Goal: Transaction & Acquisition: Purchase product/service

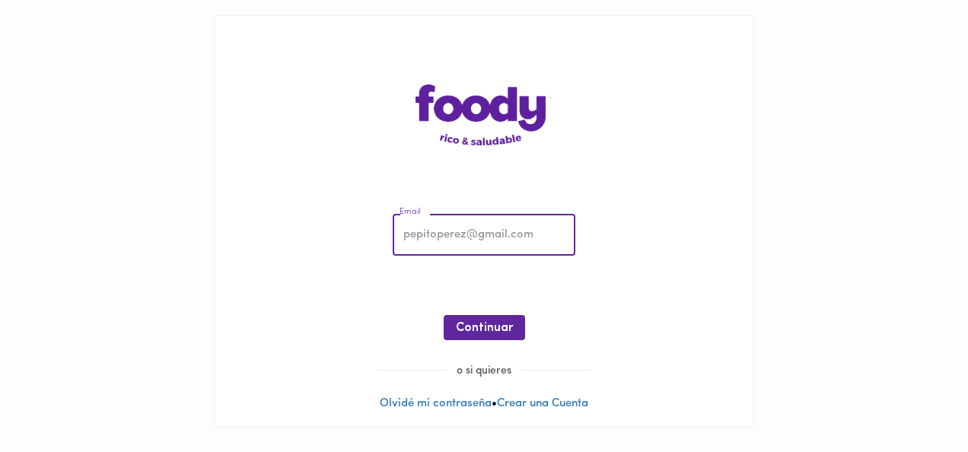
type input "[EMAIL_ADDRESS][DOMAIN_NAME]"
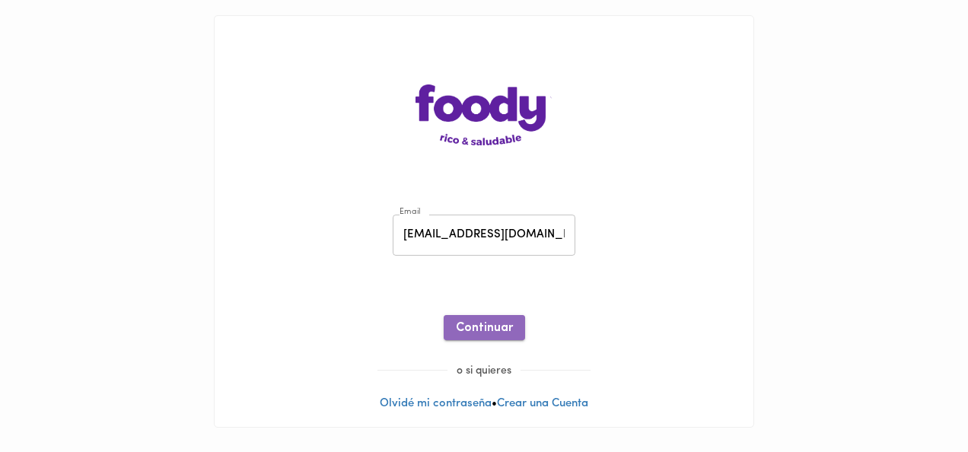
click at [466, 325] on span "Continuar" at bounding box center [484, 328] width 57 height 14
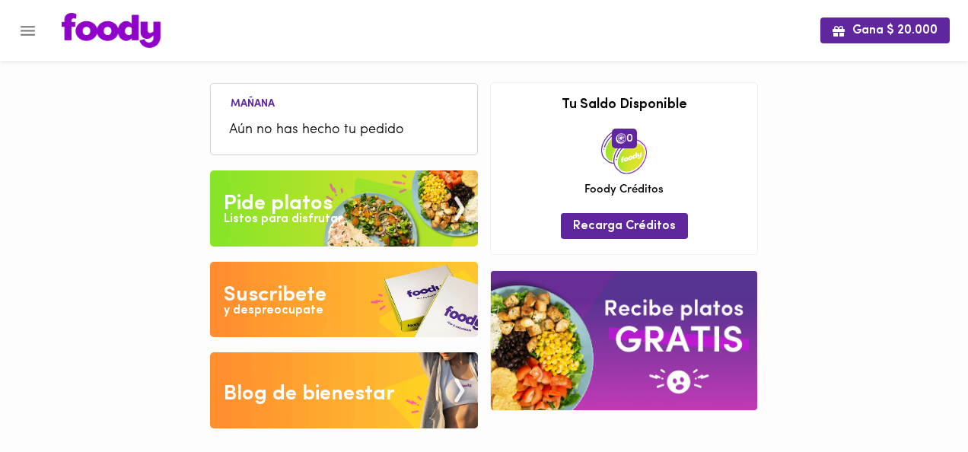
click at [378, 186] on img at bounding box center [344, 208] width 268 height 76
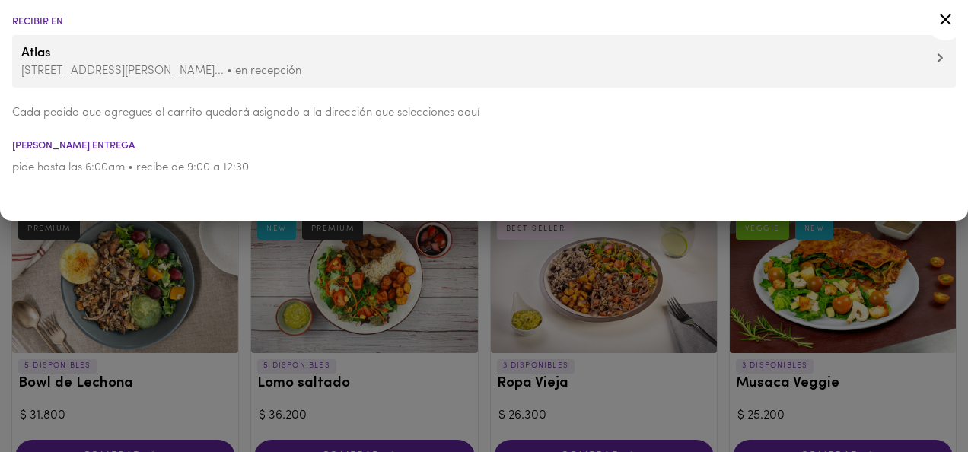
click at [952, 21] on icon at bounding box center [945, 19] width 19 height 19
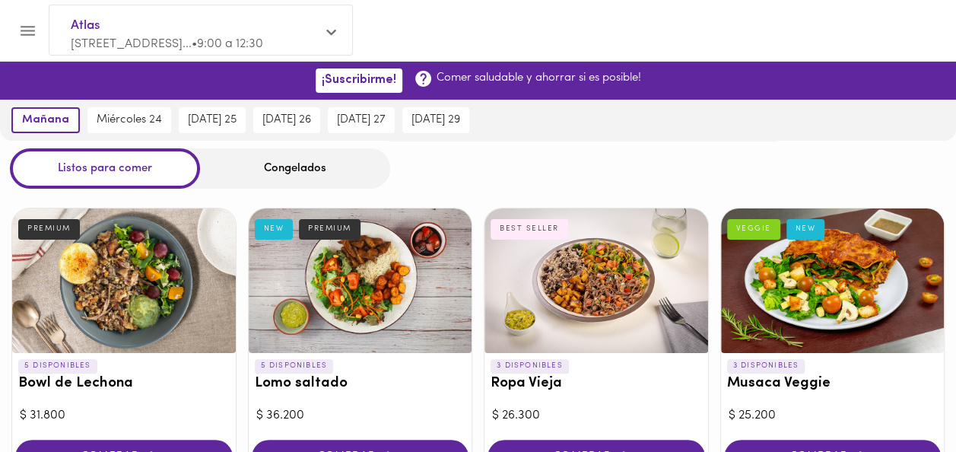
click at [275, 166] on div "Congelados" at bounding box center [295, 168] width 190 height 40
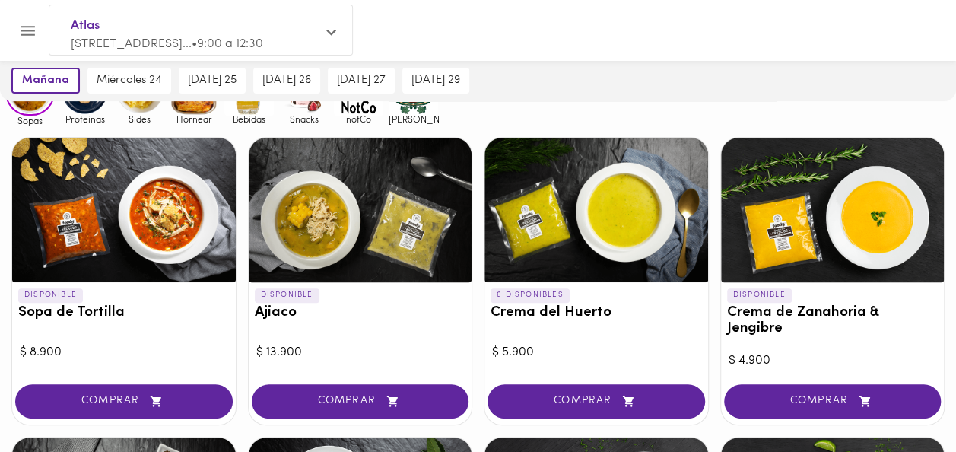
scroll to position [131, 0]
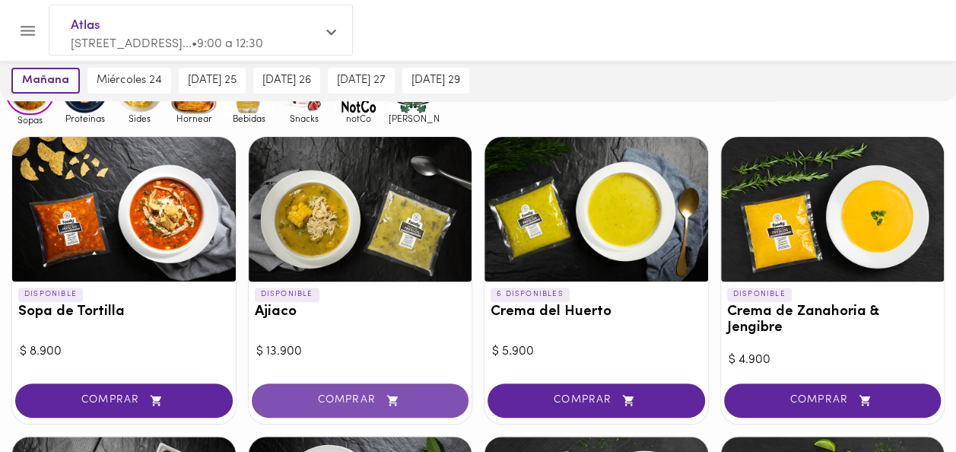
click at [353, 394] on span "COMPRAR" at bounding box center [361, 400] width 180 height 13
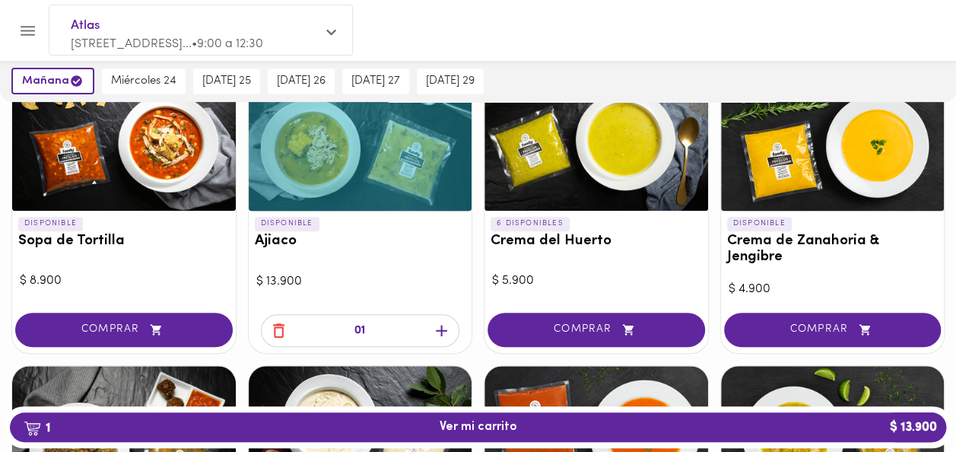
scroll to position [204, 0]
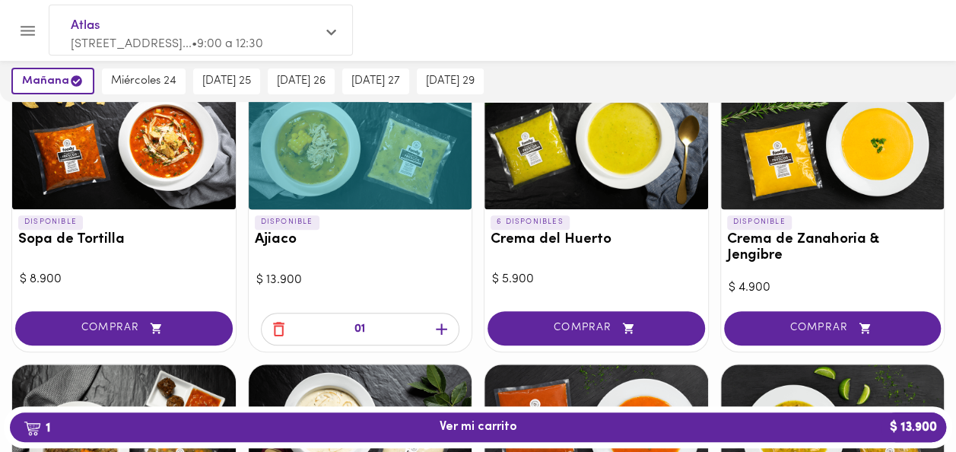
click at [441, 324] on icon "button" at bounding box center [441, 329] width 11 height 11
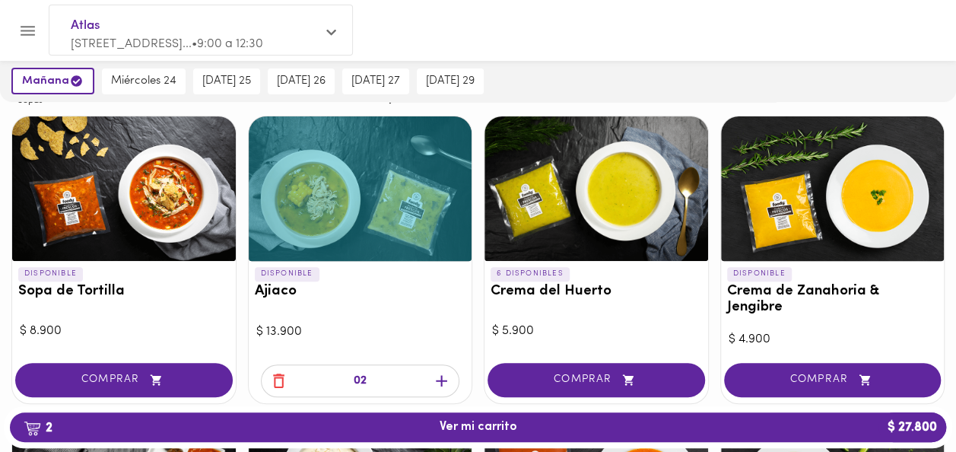
scroll to position [0, 0]
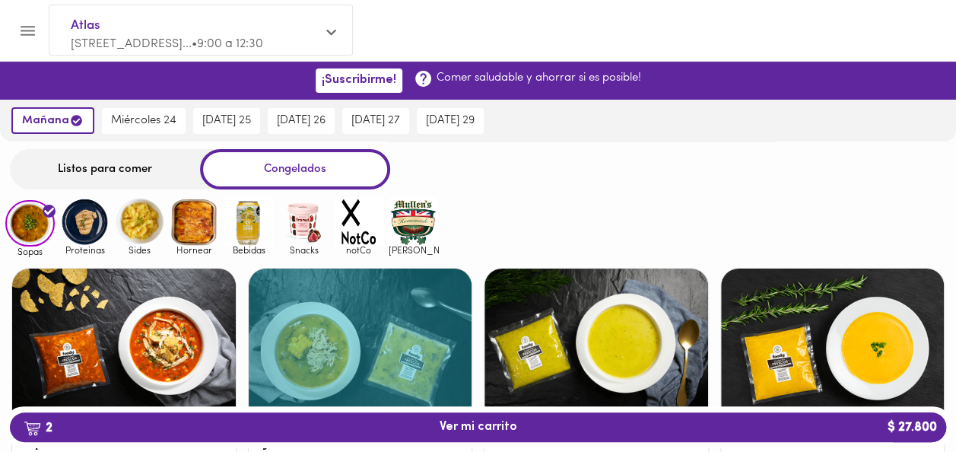
click at [138, 231] on img at bounding box center [139, 221] width 49 height 49
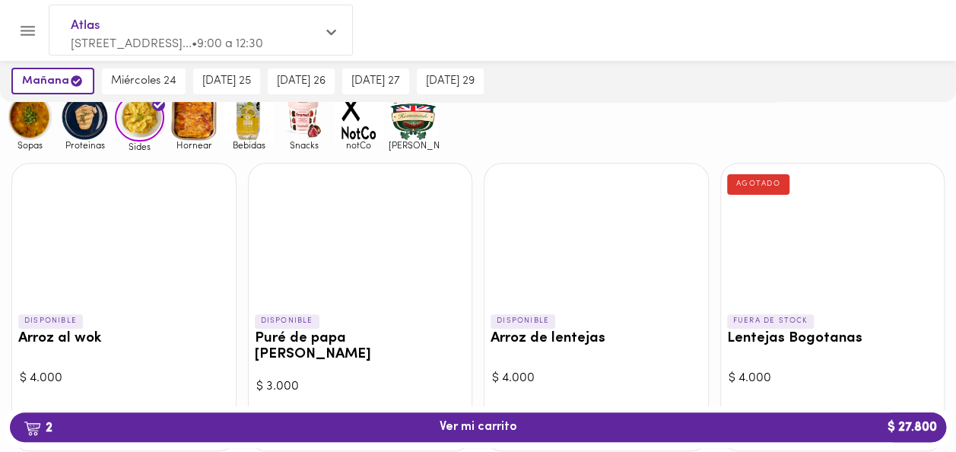
scroll to position [107, 0]
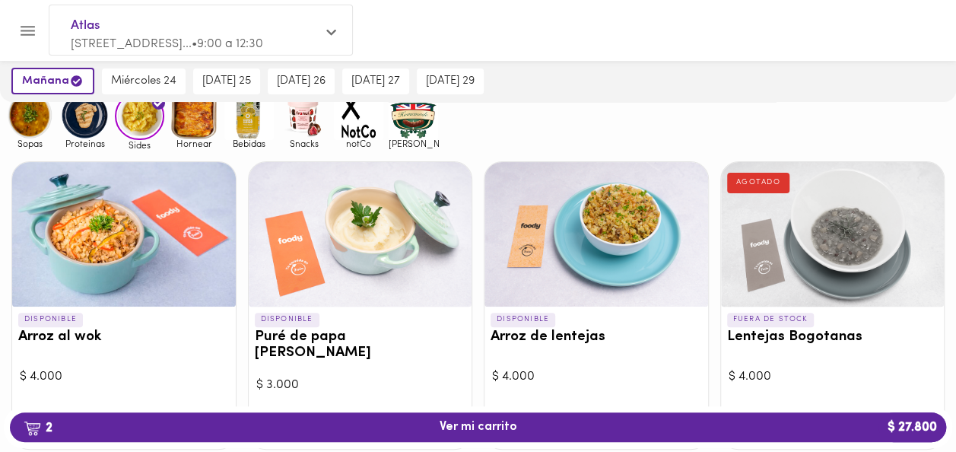
click at [81, 132] on img at bounding box center [84, 115] width 49 height 49
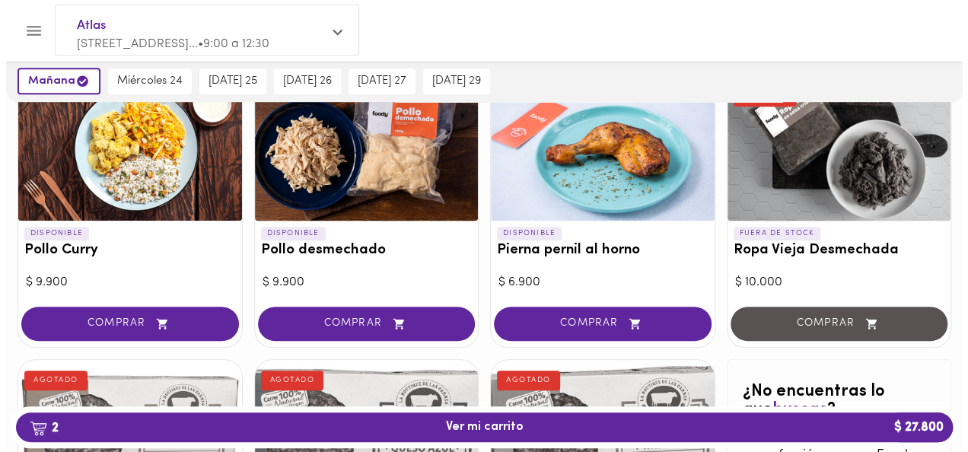
scroll to position [479, 0]
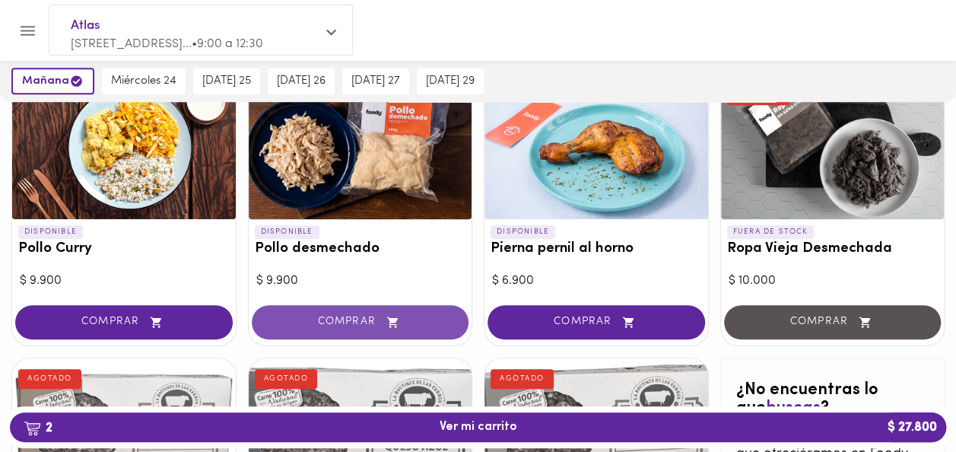
click at [339, 317] on span "COMPRAR" at bounding box center [361, 322] width 180 height 13
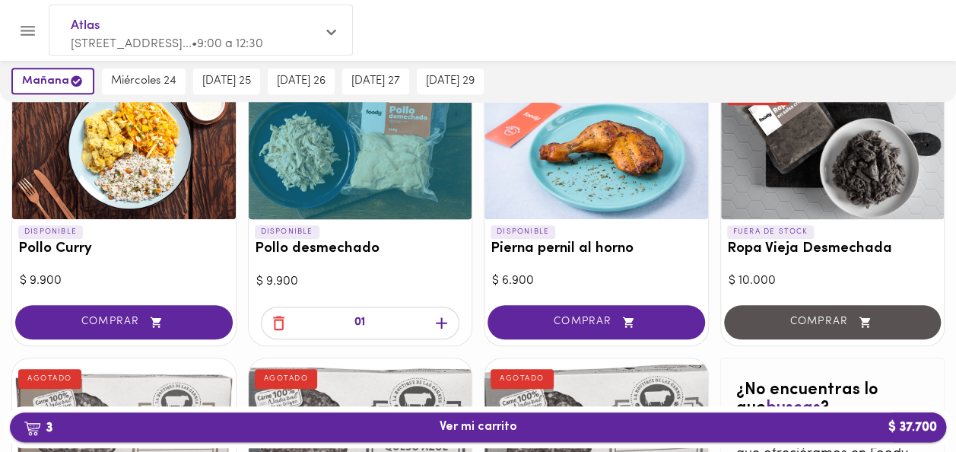
click at [377, 431] on span "3 Ver mi carrito $ 37.700" at bounding box center [478, 427] width 912 height 14
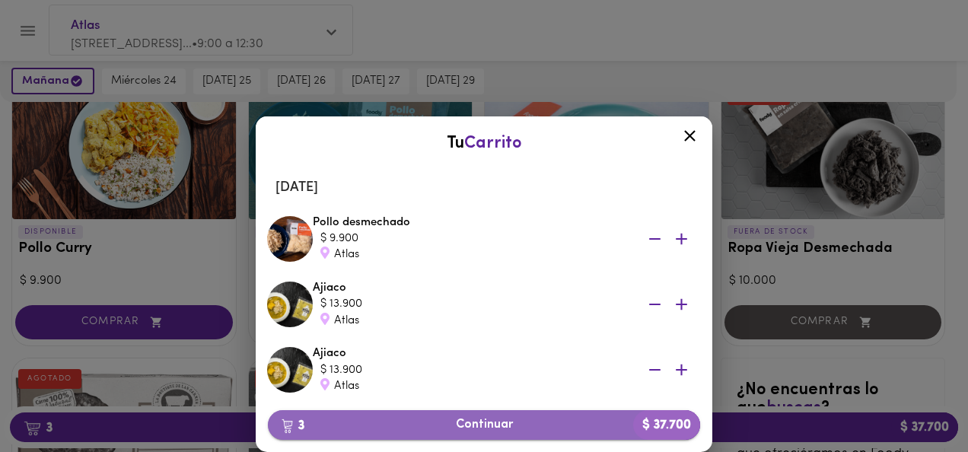
click at [397, 426] on span "3 Continuar $ 37.700" at bounding box center [484, 425] width 408 height 14
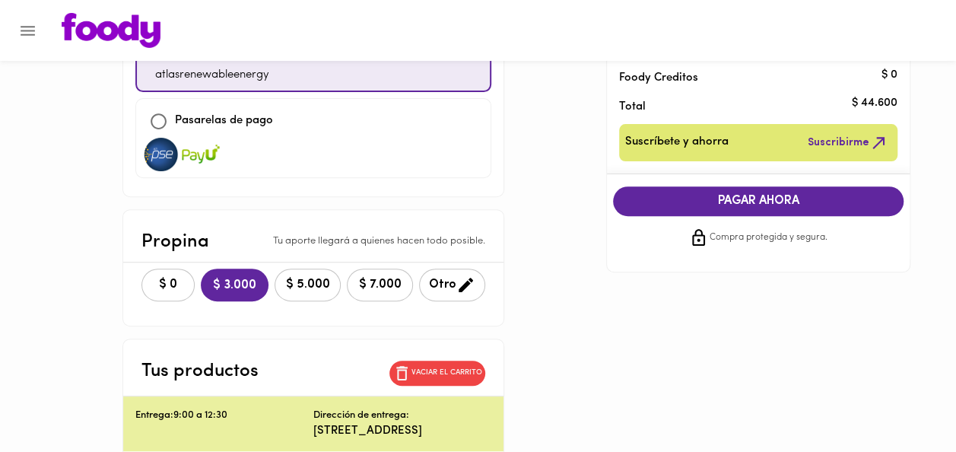
scroll to position [200, 0]
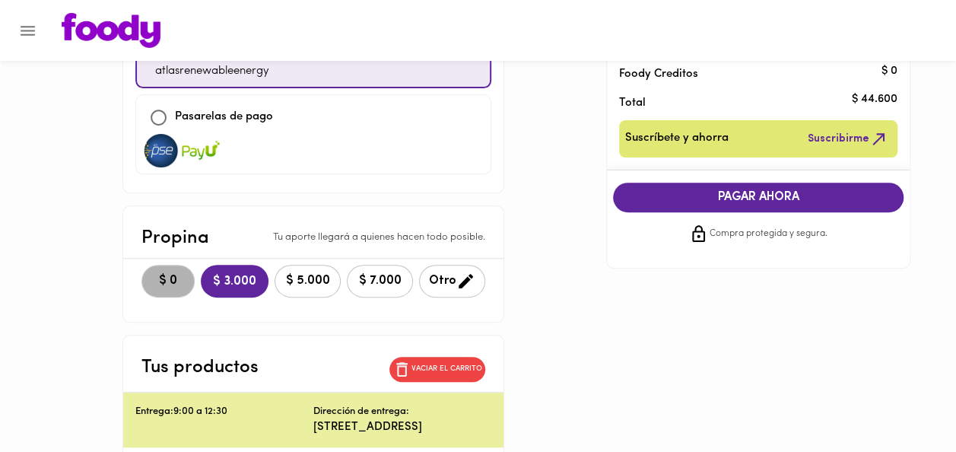
click at [151, 278] on span "$ 0" at bounding box center [167, 281] width 33 height 14
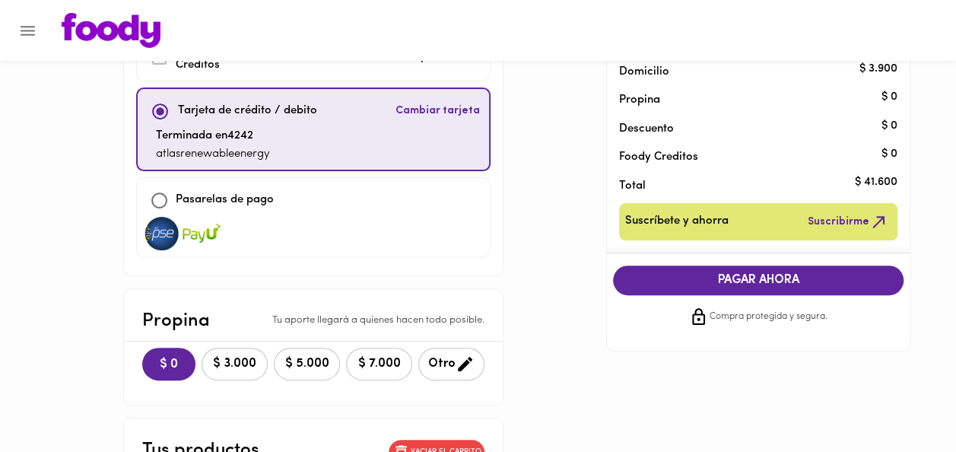
scroll to position [119, 0]
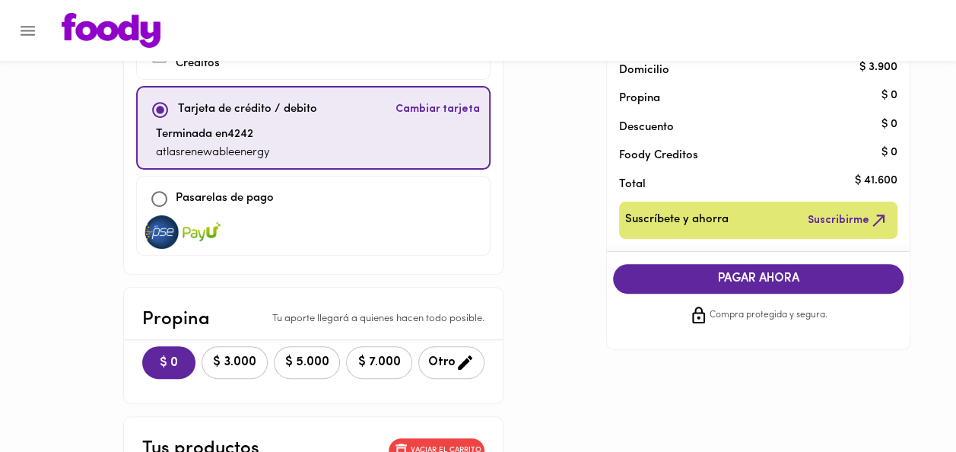
click at [681, 288] on button "PAGAR AHORA" at bounding box center [758, 279] width 291 height 30
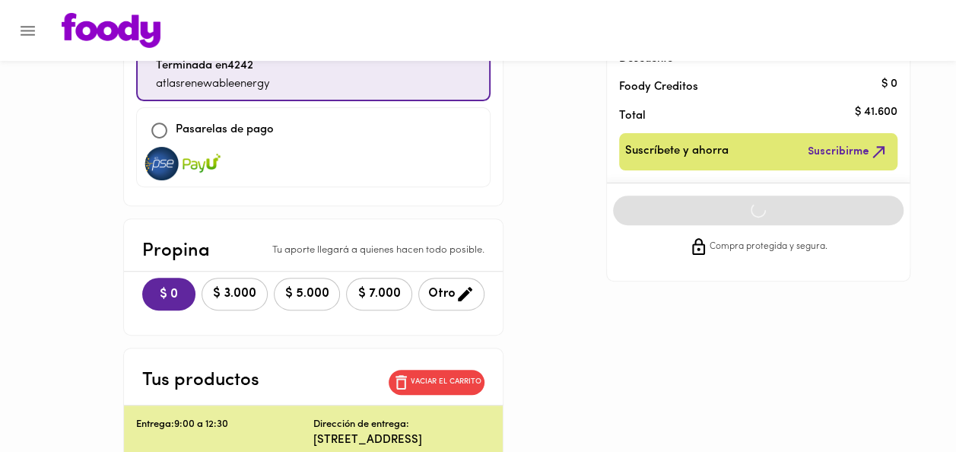
scroll to position [188, 0]
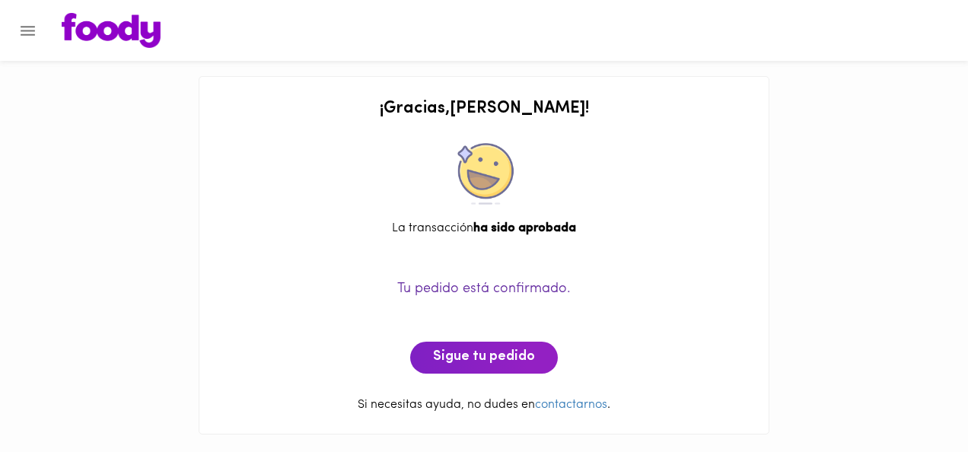
click at [518, 294] on span "Tu pedido está confirmado." at bounding box center [483, 289] width 173 height 14
click at [480, 361] on span "Sigue tu pedido" at bounding box center [484, 357] width 102 height 17
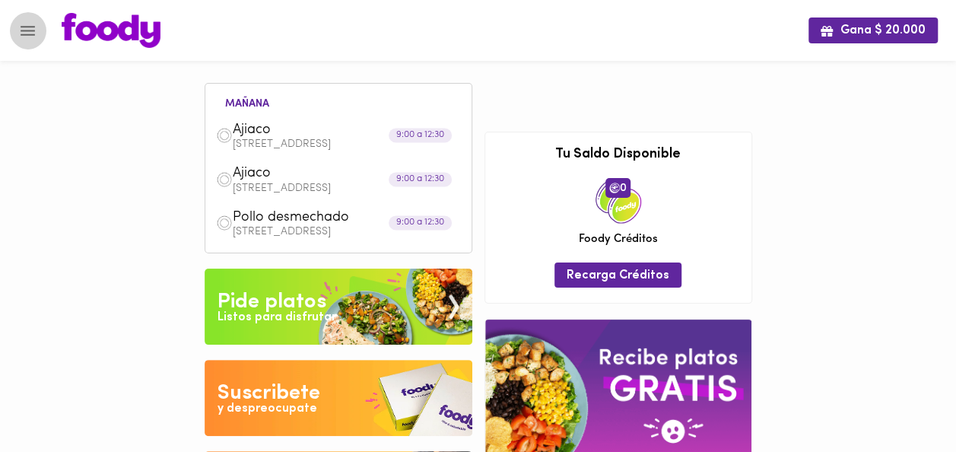
click at [33, 33] on icon "Menu" at bounding box center [27, 30] width 19 height 19
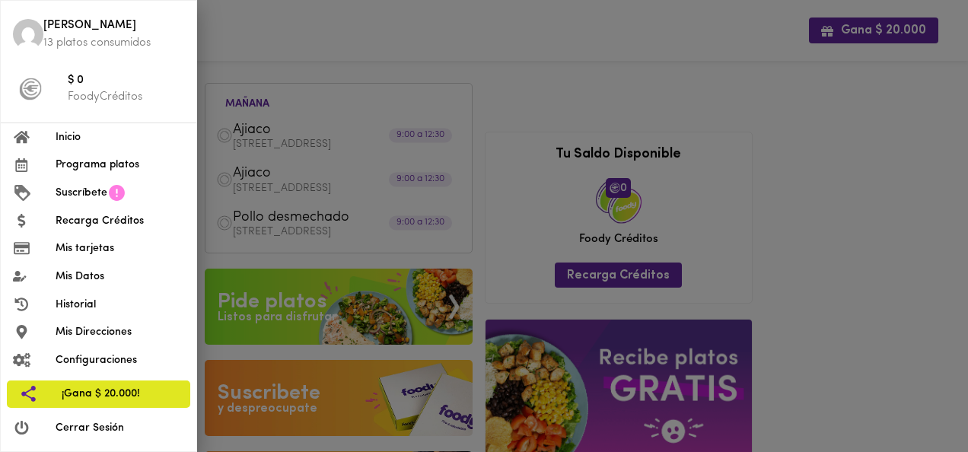
click at [243, 46] on div at bounding box center [484, 226] width 968 height 452
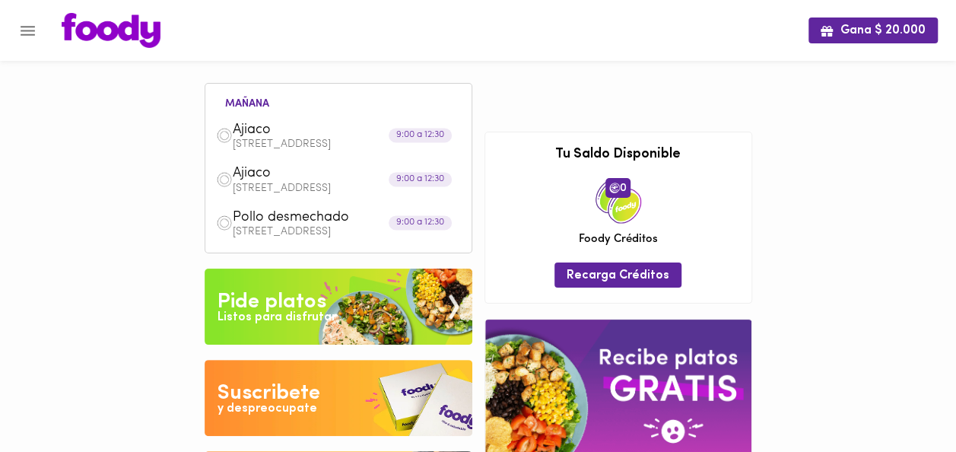
click at [43, 31] on button "Menu" at bounding box center [27, 30] width 37 height 37
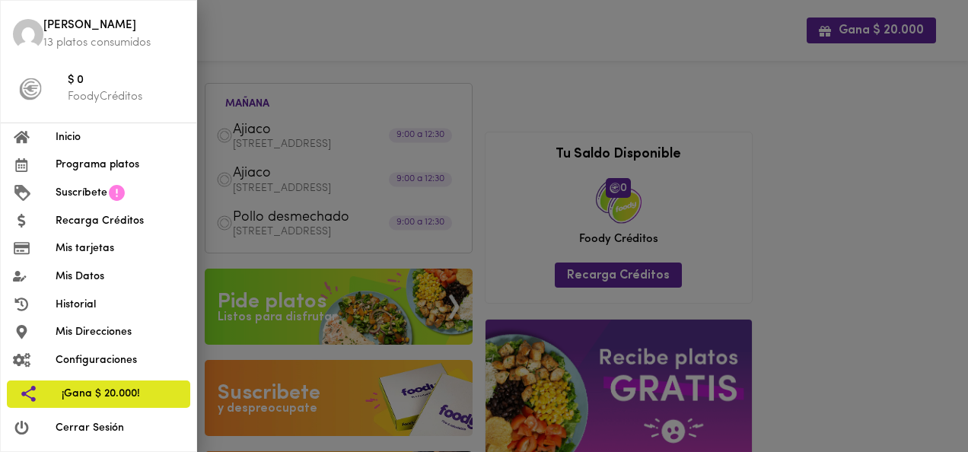
click at [105, 32] on span "[PERSON_NAME]" at bounding box center [113, 25] width 141 height 17
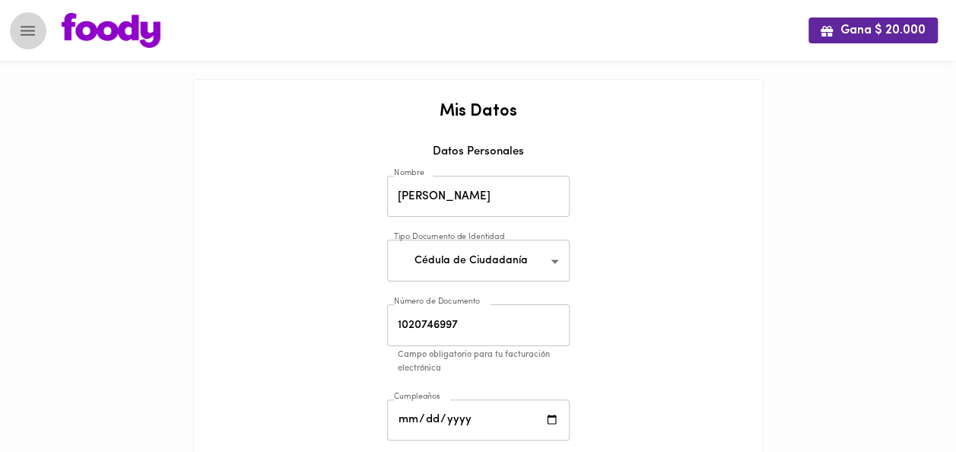
click at [42, 26] on button "Menu" at bounding box center [27, 30] width 37 height 37
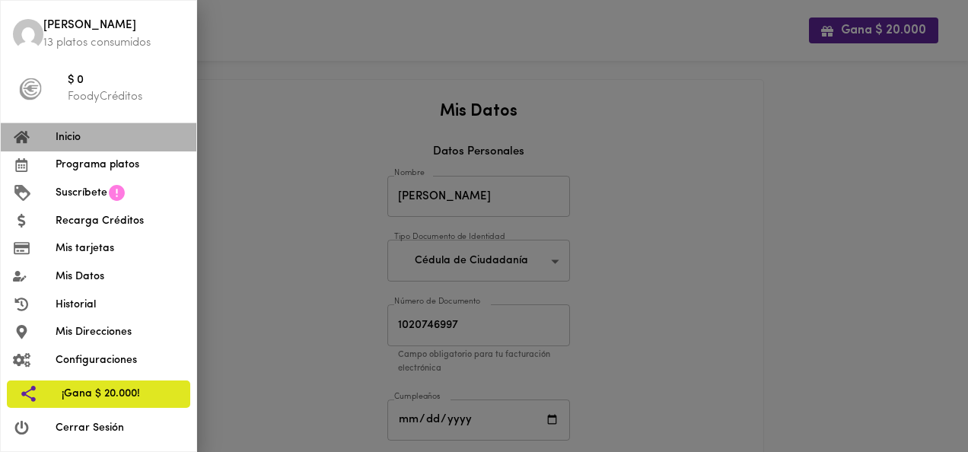
click at [75, 134] on span "Inicio" at bounding box center [120, 137] width 129 height 16
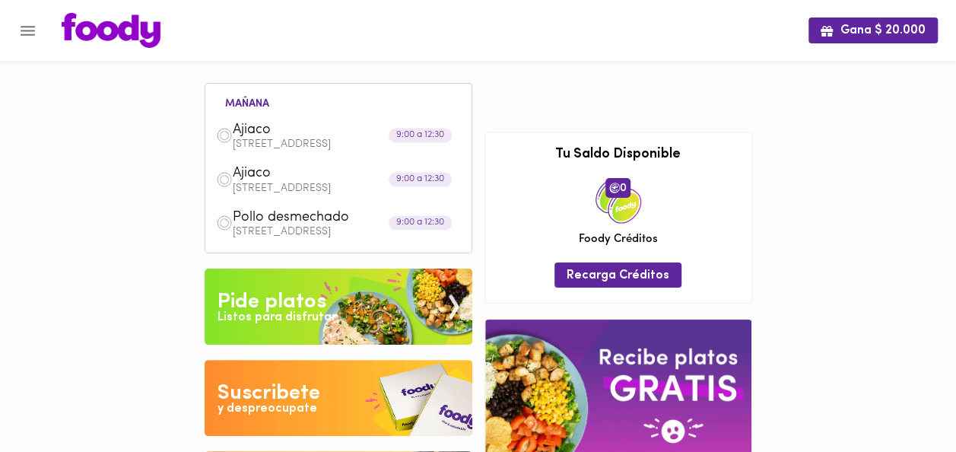
click at [303, 313] on div "Listos para disfrutar" at bounding box center [277, 317] width 119 height 17
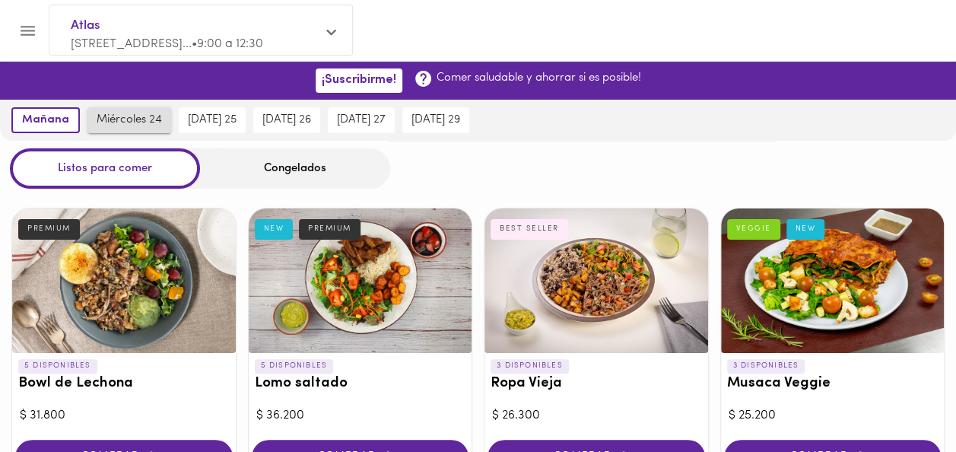
click at [140, 129] on button "miércoles 24" at bounding box center [129, 120] width 84 height 26
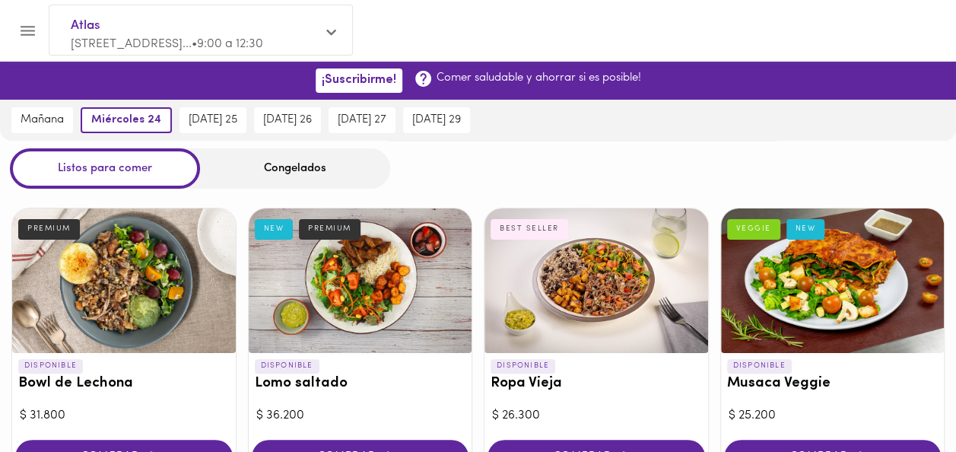
click at [343, 168] on div "Congelados" at bounding box center [295, 168] width 190 height 40
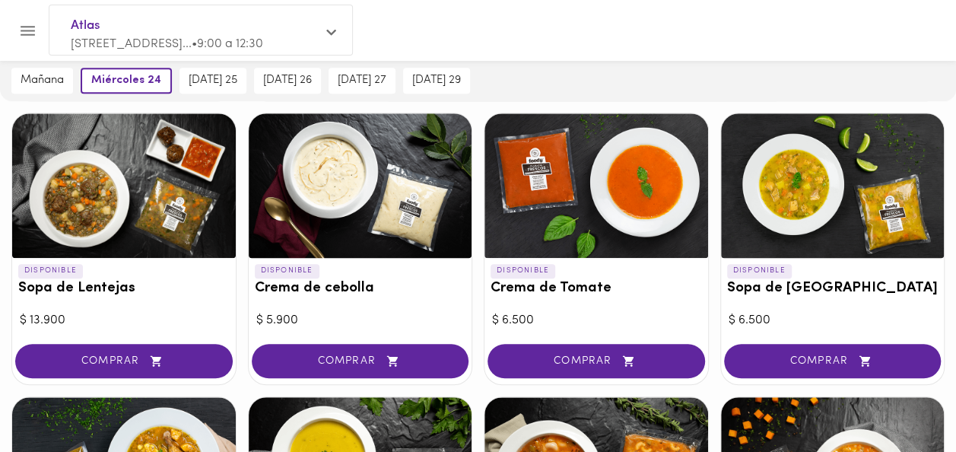
scroll to position [455, 0]
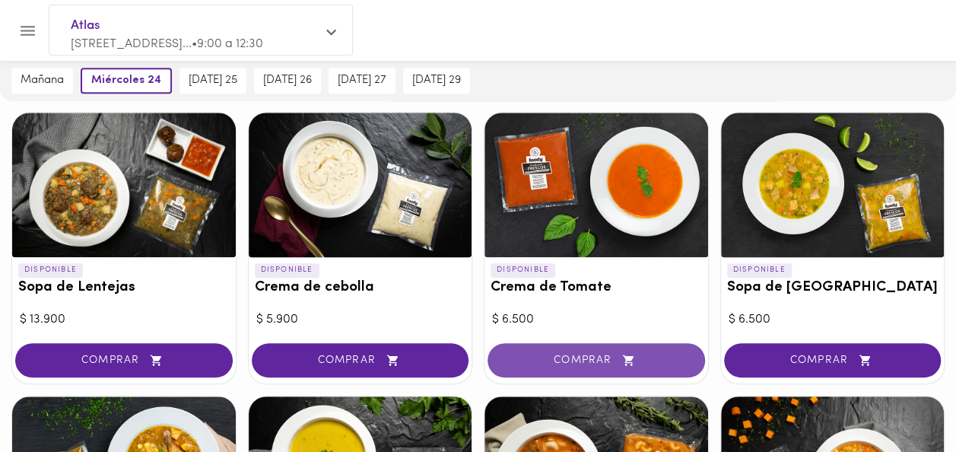
click at [559, 354] on span "COMPRAR" at bounding box center [597, 360] width 180 height 13
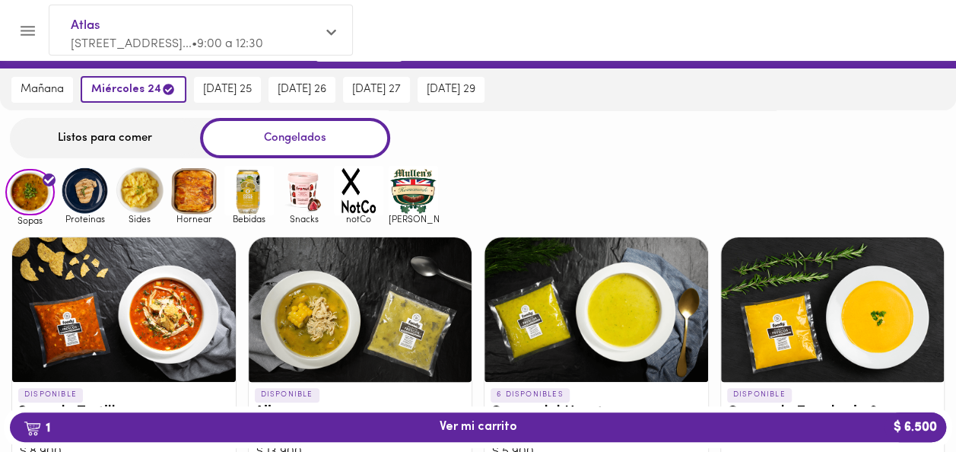
scroll to position [28, 0]
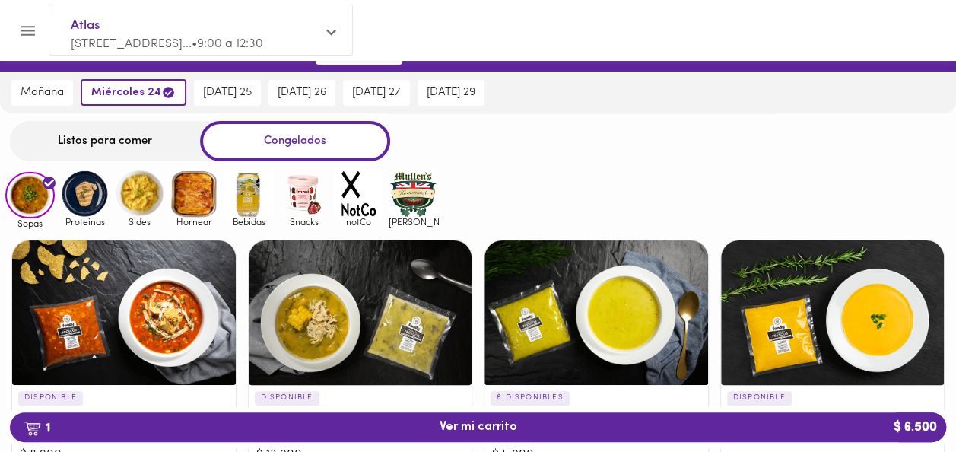
click at [207, 208] on img at bounding box center [194, 193] width 49 height 49
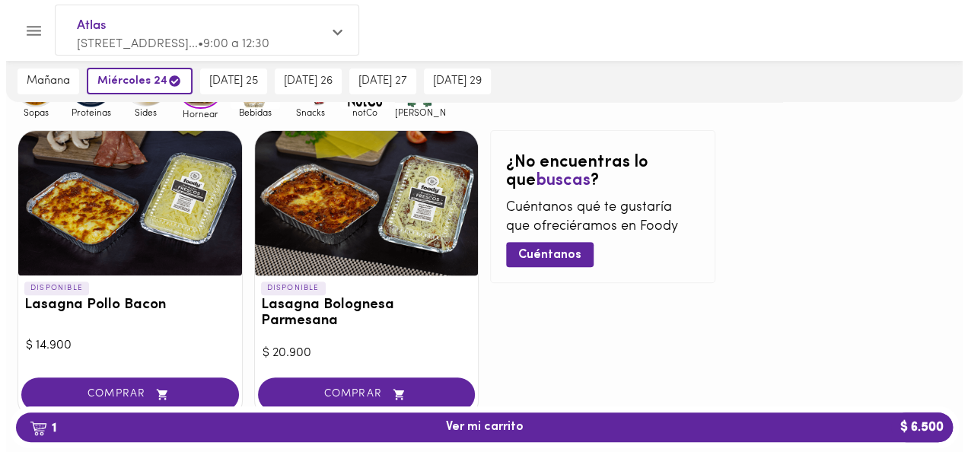
scroll to position [157, 0]
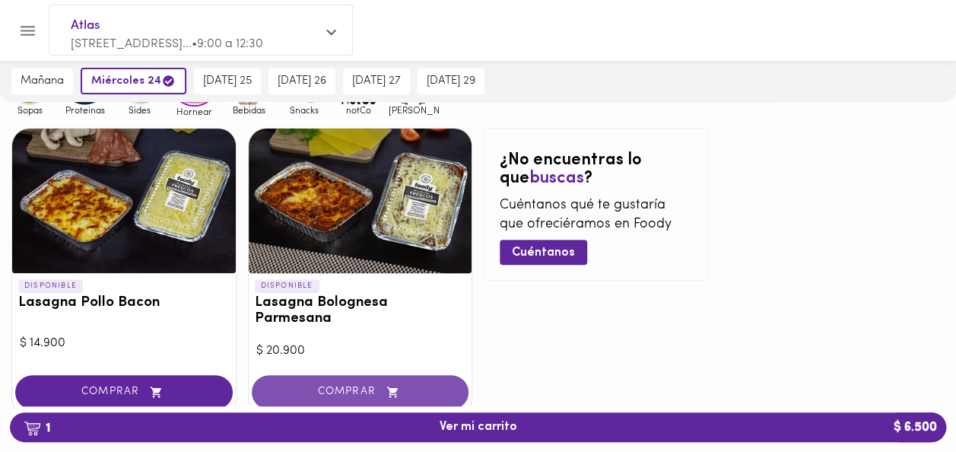
click at [320, 386] on span "COMPRAR" at bounding box center [361, 392] width 180 height 13
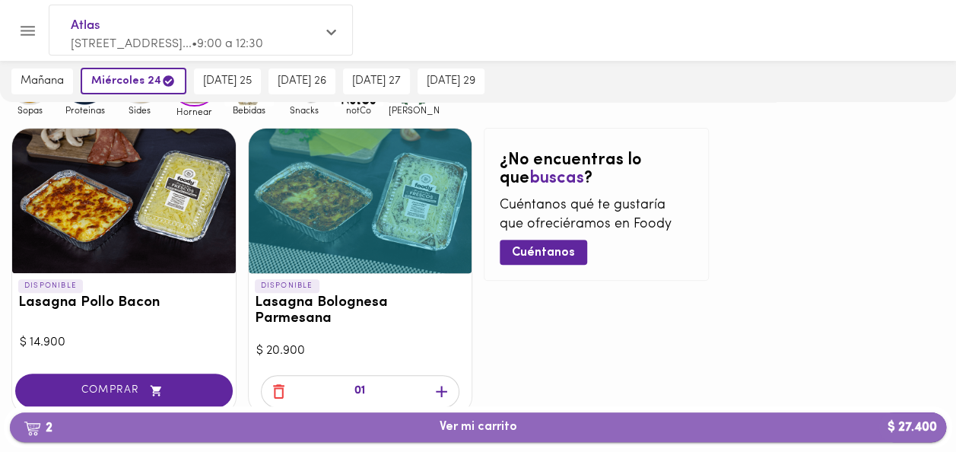
click at [355, 428] on span "2 Ver mi carrito $ 27.400" at bounding box center [478, 427] width 912 height 14
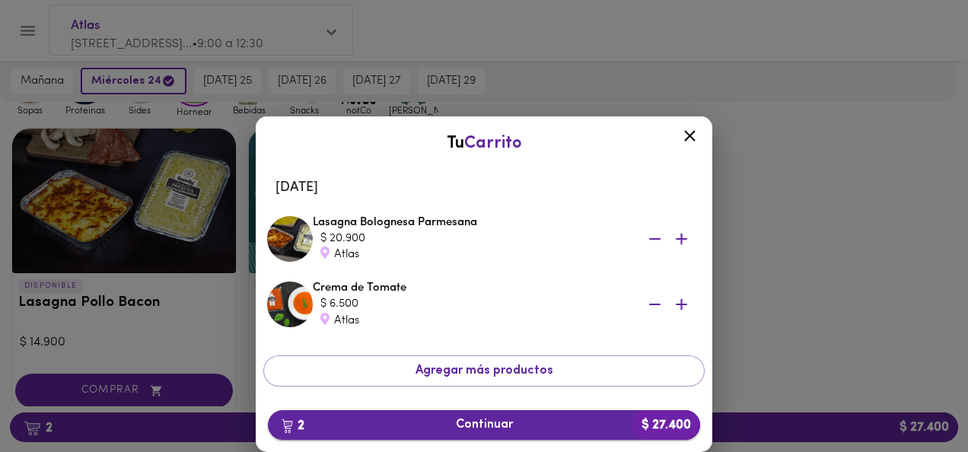
click at [383, 426] on span "2 Continuar $ 27.400" at bounding box center [484, 425] width 408 height 14
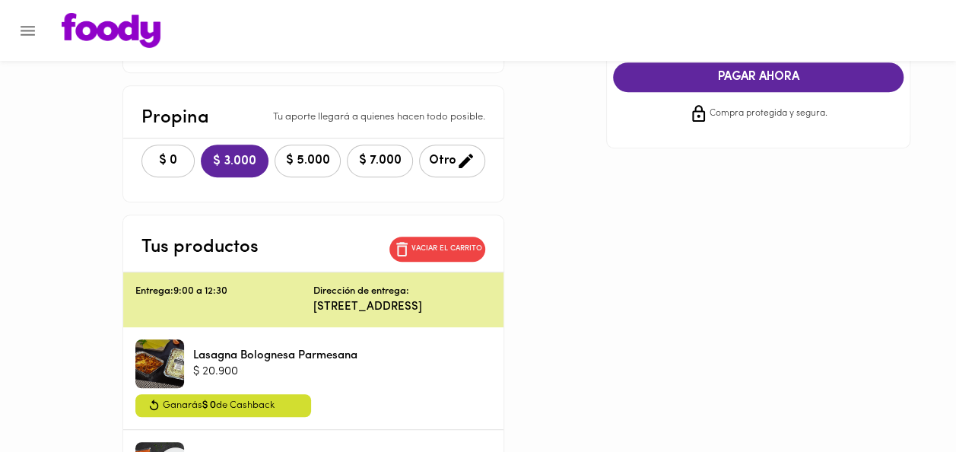
scroll to position [326, 0]
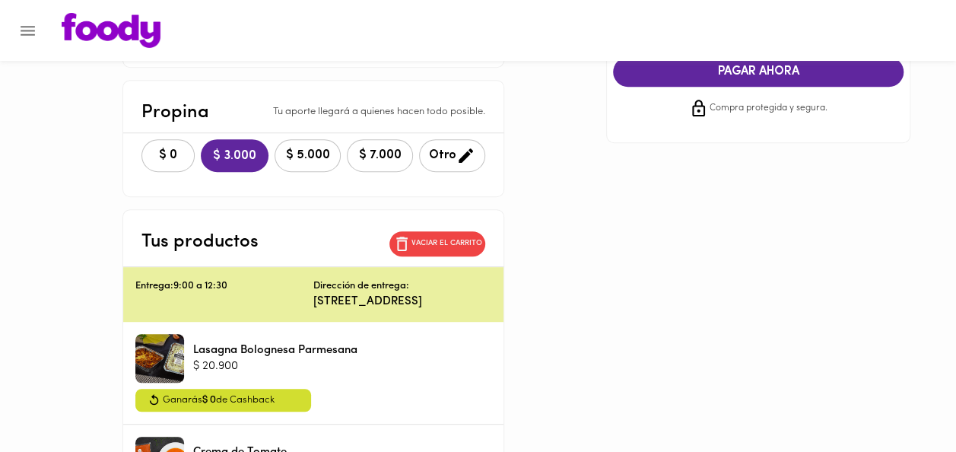
click at [123, 142] on div "$ 0 $ 3.000 $ 5.000 $ 7.000 Otro" at bounding box center [313, 155] width 380 height 45
click at [142, 148] on button "$ 0" at bounding box center [168, 155] width 53 height 33
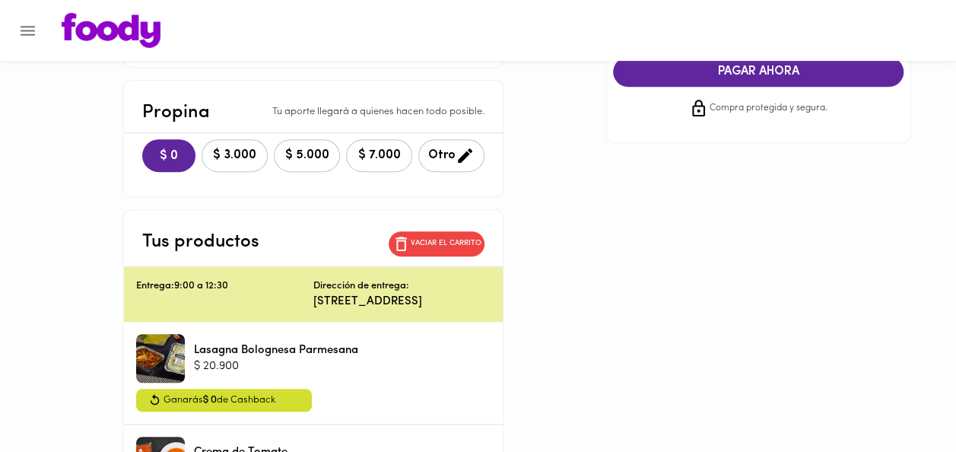
click at [706, 68] on span "PAGAR AHORA" at bounding box center [758, 72] width 260 height 14
